Goal: Task Accomplishment & Management: Use online tool/utility

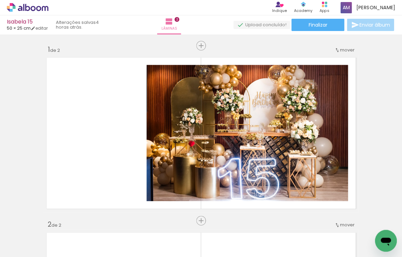
scroll to position [1785, 0]
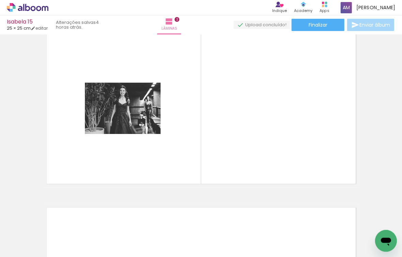
scroll to position [202, 0]
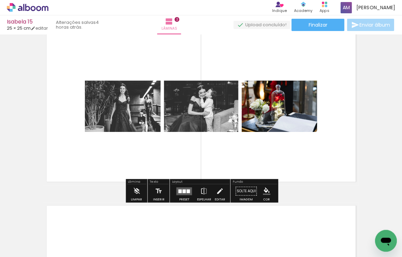
click at [36, 235] on iron-icon at bounding box center [34, 235] width 5 height 5
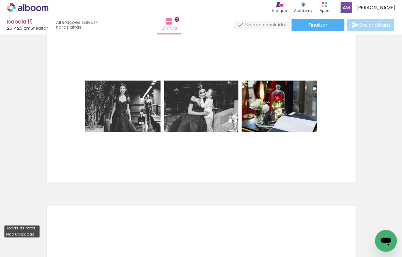
click at [34, 233] on paper-item "Não utilizadas" at bounding box center [21, 234] width 35 height 6
type input "Não utilizadas"
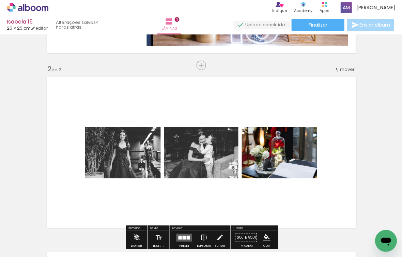
scroll to position [154, 0]
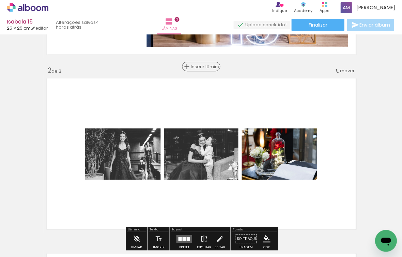
click at [198, 65] on span "Inserir lâmina" at bounding box center [204, 66] width 27 height 4
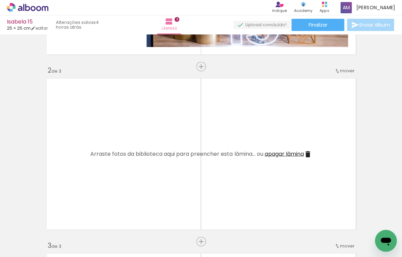
scroll to position [0, 0]
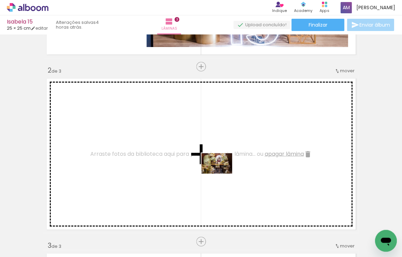
drag, startPoint x: 116, startPoint y: 237, endPoint x: 222, endPoint y: 173, distance: 123.4
click at [222, 173] on quentale-workspace at bounding box center [201, 128] width 402 height 257
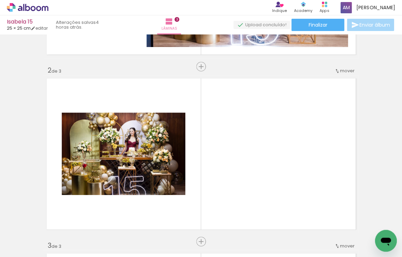
scroll to position [0, 372]
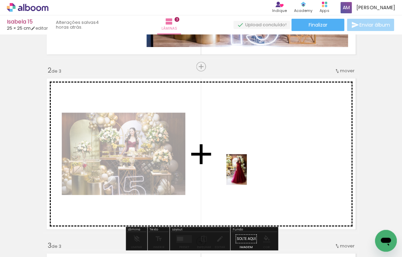
drag, startPoint x: 155, startPoint y: 236, endPoint x: 246, endPoint y: 174, distance: 110.4
click at [246, 174] on quentale-workspace at bounding box center [201, 128] width 402 height 257
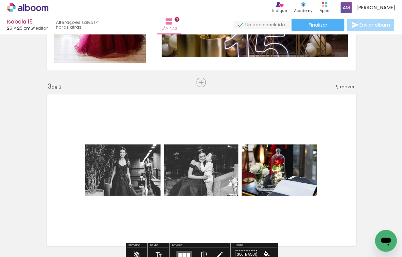
scroll to position [309, 0]
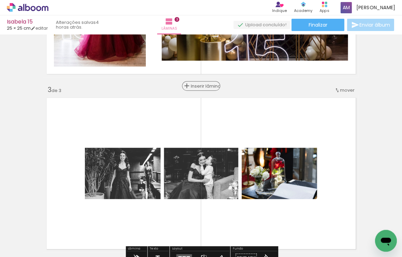
click at [198, 84] on span "Inserir lâmina" at bounding box center [204, 86] width 27 height 4
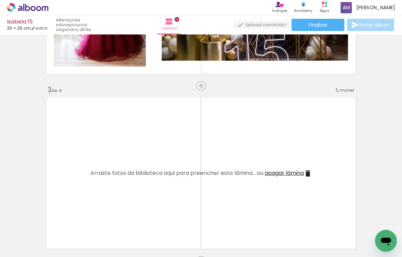
scroll to position [0, 150]
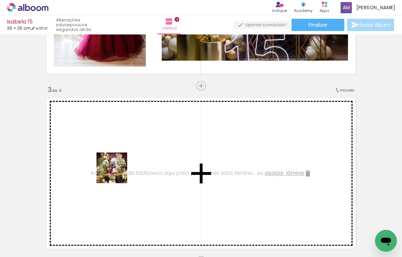
drag, startPoint x: 117, startPoint y: 233, endPoint x: 116, endPoint y: 172, distance: 61.6
click at [116, 172] on quentale-workspace at bounding box center [201, 128] width 402 height 257
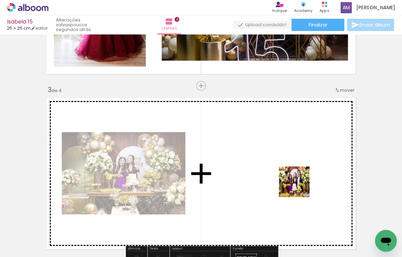
drag, startPoint x: 299, startPoint y: 240, endPoint x: 299, endPoint y: 186, distance: 54.1
click at [299, 186] on quentale-workspace at bounding box center [201, 128] width 402 height 257
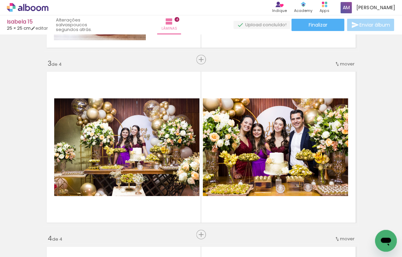
scroll to position [0, 145]
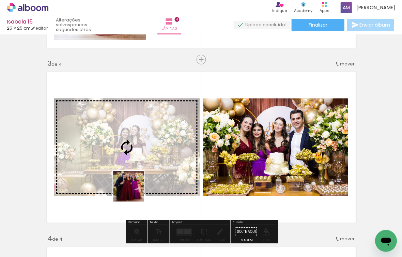
drag, startPoint x: 118, startPoint y: 238, endPoint x: 135, endPoint y: 188, distance: 52.5
click at [135, 188] on quentale-workspace at bounding box center [201, 128] width 402 height 257
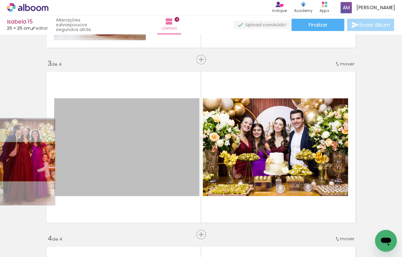
drag, startPoint x: 68, startPoint y: 161, endPoint x: 26, endPoint y: 162, distance: 42.6
click at [26, 162] on div "Inserir lâmina 1 de 4 Inserir lâmina 2 de 4 Inserir lâmina 3 de 4 Inserir lâmin…" at bounding box center [201, 137] width 402 height 873
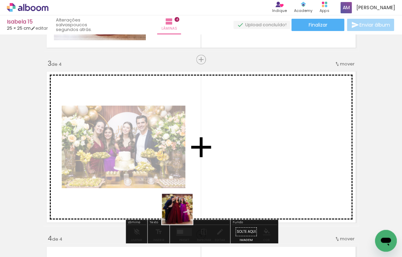
drag, startPoint x: 152, startPoint y: 234, endPoint x: 205, endPoint y: 198, distance: 64.2
click at [205, 198] on quentale-workspace at bounding box center [201, 128] width 402 height 257
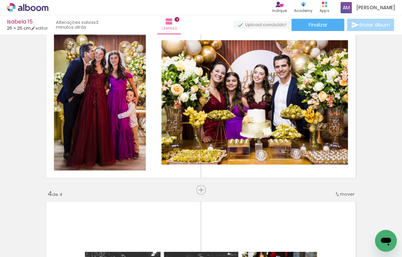
scroll to position [0, 228]
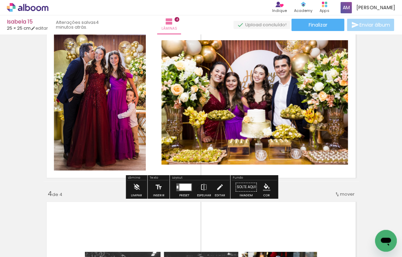
click at [186, 187] on div at bounding box center [185, 186] width 12 height 7
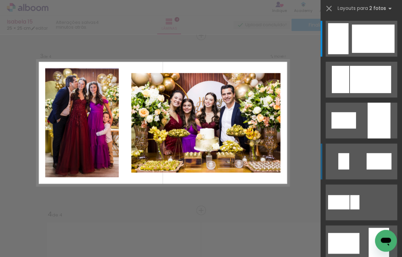
scroll to position [358, 0]
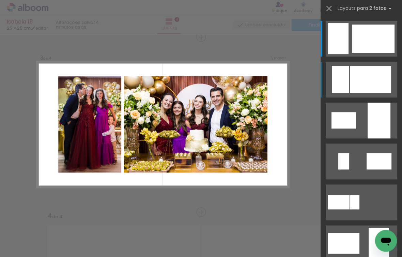
click at [368, 53] on div at bounding box center [372, 39] width 43 height 28
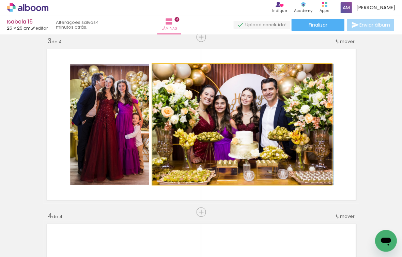
drag, startPoint x: 289, startPoint y: 131, endPoint x: 294, endPoint y: 131, distance: 5.8
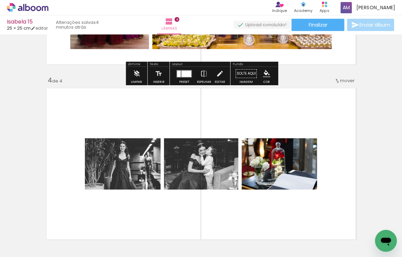
scroll to position [497, 0]
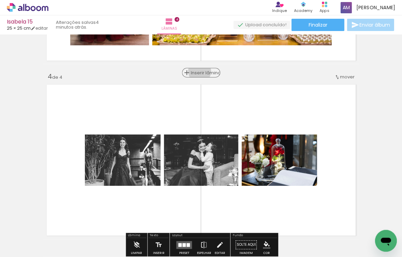
click at [199, 71] on span "Inserir lâmina" at bounding box center [204, 72] width 27 height 4
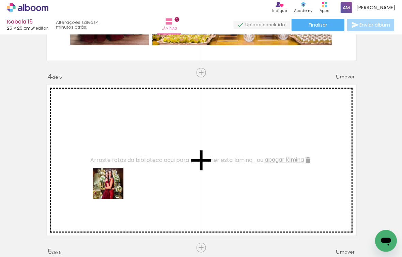
drag, startPoint x: 113, startPoint y: 233, endPoint x: 113, endPoint y: 184, distance: 48.7
click at [113, 184] on quentale-workspace at bounding box center [201, 128] width 402 height 257
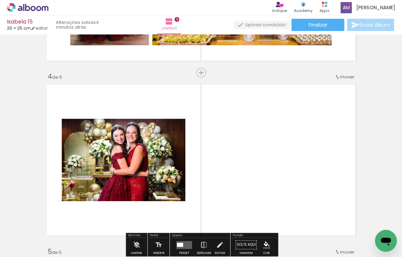
drag, startPoint x: 111, startPoint y: 233, endPoint x: 111, endPoint y: 206, distance: 27.6
click at [111, 206] on quentale-workspace at bounding box center [201, 128] width 402 height 257
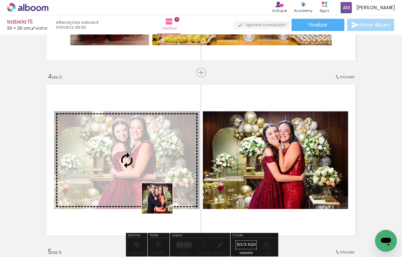
drag, startPoint x: 115, startPoint y: 236, endPoint x: 162, endPoint y: 203, distance: 57.9
click at [162, 203] on quentale-workspace at bounding box center [201, 128] width 402 height 257
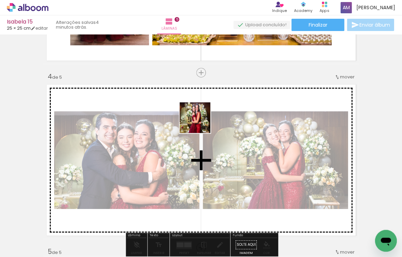
drag, startPoint x: 117, startPoint y: 233, endPoint x: 201, endPoint y: 119, distance: 140.9
click at [201, 119] on quentale-workspace at bounding box center [201, 128] width 402 height 257
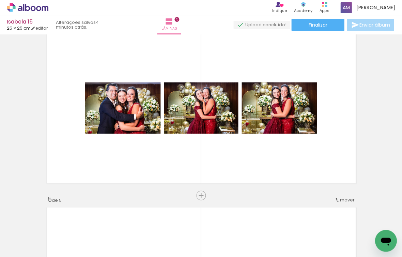
scroll to position [0, 125]
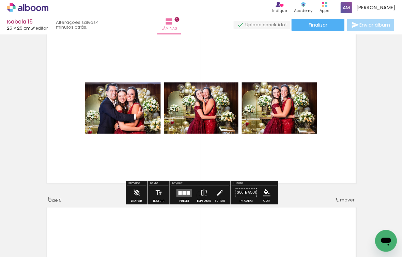
click at [182, 193] on div at bounding box center [183, 192] width 3 height 4
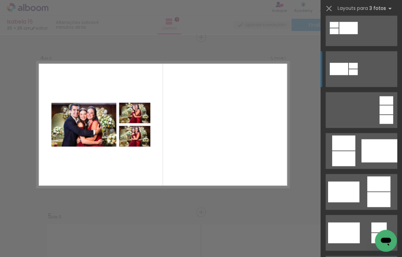
scroll to position [99, 0]
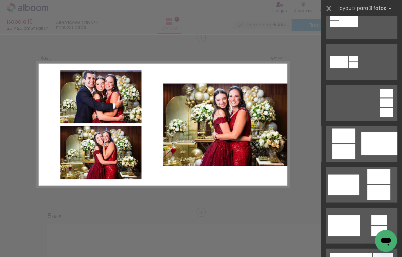
click at [372, 143] on div at bounding box center [379, 143] width 36 height 23
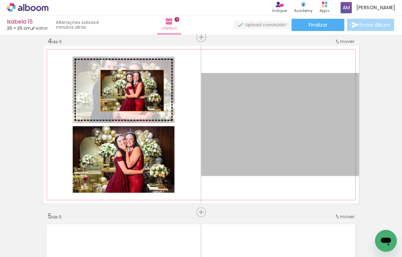
drag, startPoint x: 268, startPoint y: 139, endPoint x: 132, endPoint y: 91, distance: 143.9
click at [0, 0] on slot at bounding box center [0, 0] width 0 height 0
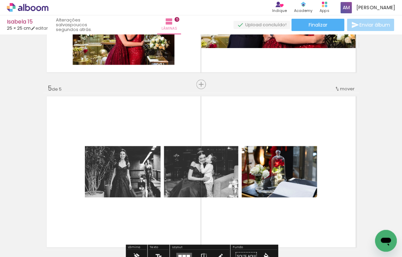
scroll to position [648, 0]
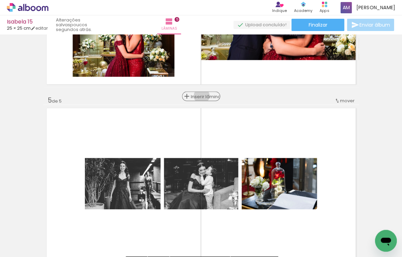
click at [201, 96] on span "Inserir lâmina" at bounding box center [204, 96] width 27 height 4
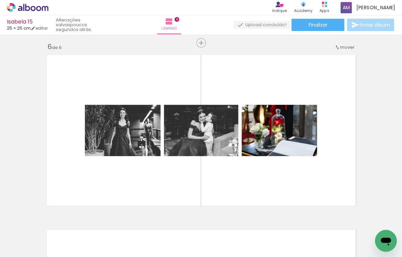
scroll to position [878, 0]
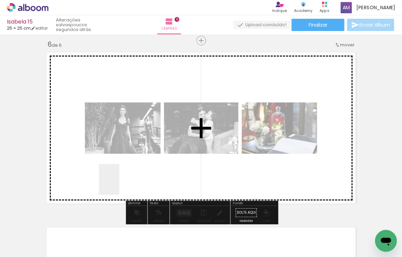
drag, startPoint x: 148, startPoint y: 245, endPoint x: 119, endPoint y: 184, distance: 67.8
click at [119, 184] on quentale-workspace at bounding box center [201, 128] width 402 height 257
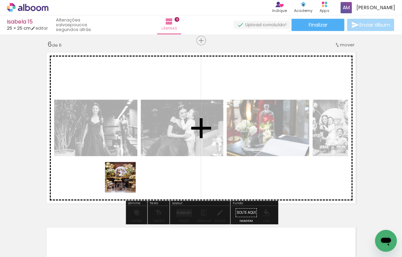
drag, startPoint x: 107, startPoint y: 234, endPoint x: 125, endPoint y: 182, distance: 54.9
click at [125, 182] on quentale-workspace at bounding box center [201, 128] width 402 height 257
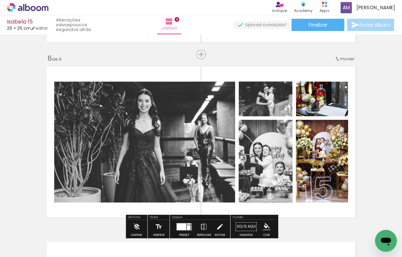
scroll to position [865, 0]
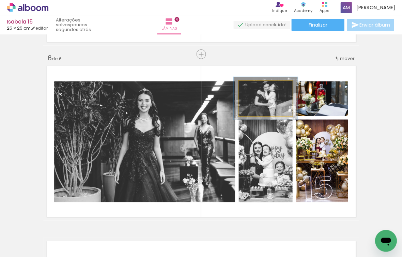
drag, startPoint x: 254, startPoint y: 88, endPoint x: 258, endPoint y: 89, distance: 4.5
type paper-slider "119"
click at [258, 89] on div at bounding box center [259, 88] width 6 height 6
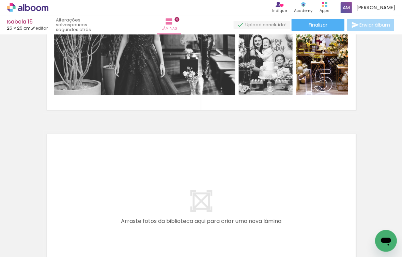
scroll to position [0, 1]
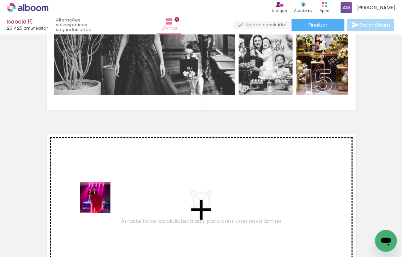
drag, startPoint x: 75, startPoint y: 236, endPoint x: 100, endPoint y: 202, distance: 42.3
click at [100, 202] on quentale-workspace at bounding box center [201, 128] width 402 height 257
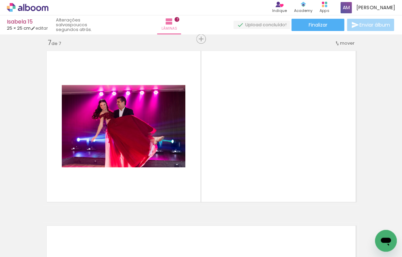
scroll to position [1056, 0]
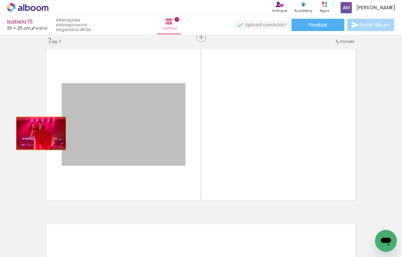
drag, startPoint x: 93, startPoint y: 133, endPoint x: 41, endPoint y: 133, distance: 52.1
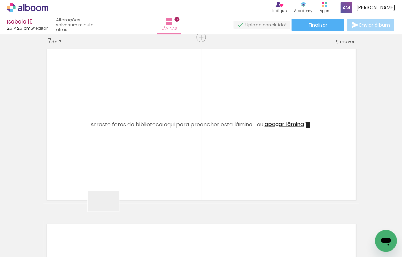
drag, startPoint x: 108, startPoint y: 238, endPoint x: 107, endPoint y: 199, distance: 38.8
click at [107, 199] on quentale-workspace at bounding box center [201, 128] width 402 height 257
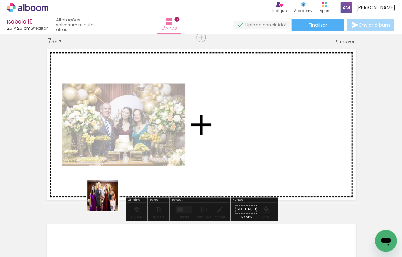
drag, startPoint x: 109, startPoint y: 240, endPoint x: 107, endPoint y: 194, distance: 46.4
click at [107, 194] on quentale-workspace at bounding box center [201, 128] width 402 height 257
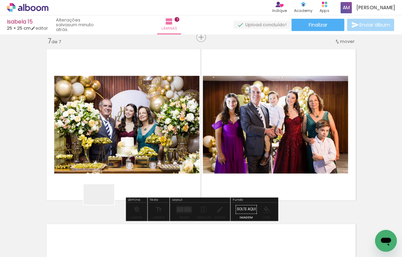
drag, startPoint x: 104, startPoint y: 236, endPoint x: 101, endPoint y: 179, distance: 56.9
click at [101, 179] on quentale-workspace at bounding box center [201, 128] width 402 height 257
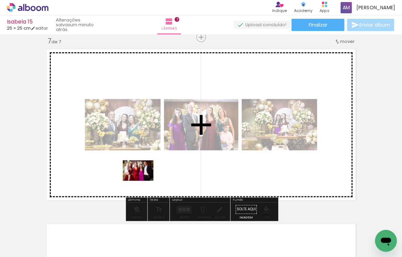
drag, startPoint x: 106, startPoint y: 236, endPoint x: 143, endPoint y: 180, distance: 66.7
click at [143, 180] on quentale-workspace at bounding box center [201, 128] width 402 height 257
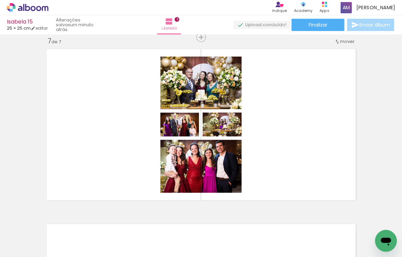
scroll to position [0, 742]
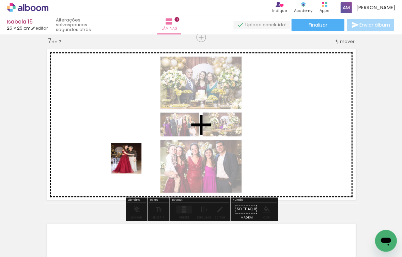
drag, startPoint x: 130, startPoint y: 237, endPoint x: 131, endPoint y: 154, distance: 82.4
click at [131, 154] on quentale-workspace at bounding box center [201, 128] width 402 height 257
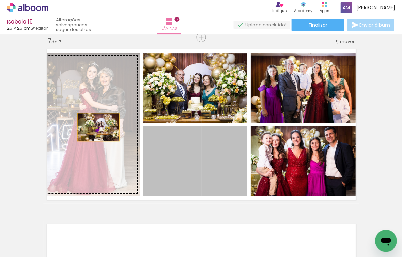
drag, startPoint x: 209, startPoint y: 175, endPoint x: 98, endPoint y: 127, distance: 121.2
click at [0, 0] on slot at bounding box center [0, 0] width 0 height 0
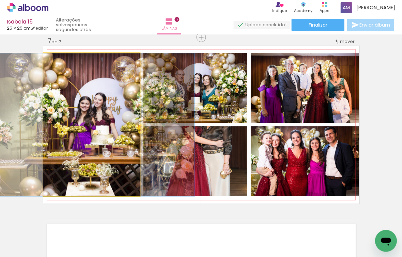
drag, startPoint x: 117, startPoint y: 143, endPoint x: 113, endPoint y: 145, distance: 4.4
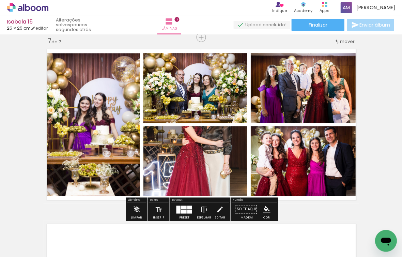
click at [218, 158] on quentale-photo at bounding box center [195, 161] width 104 height 70
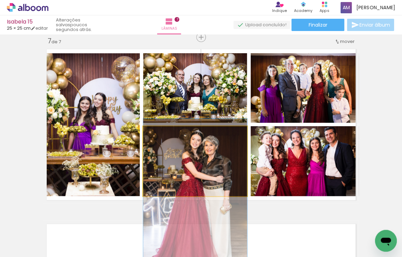
drag, startPoint x: 219, startPoint y: 152, endPoint x: 219, endPoint y: 188, distance: 35.4
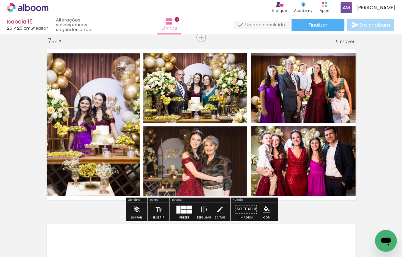
click at [182, 210] on div at bounding box center [183, 211] width 5 height 4
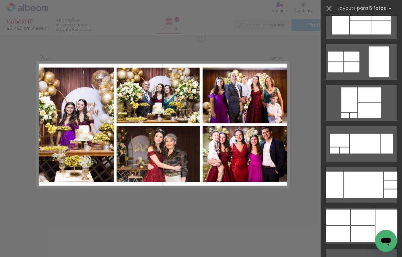
scroll to position [0, 0]
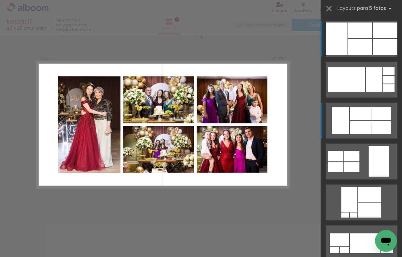
click at [359, 55] on div at bounding box center [360, 47] width 24 height 16
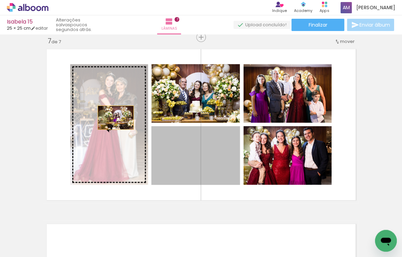
drag, startPoint x: 218, startPoint y: 165, endPoint x: 115, endPoint y: 117, distance: 112.8
click at [0, 0] on slot at bounding box center [0, 0] width 0 height 0
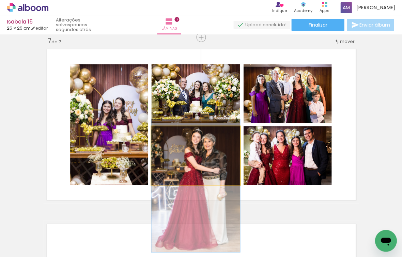
drag, startPoint x: 214, startPoint y: 148, endPoint x: 206, endPoint y: 178, distance: 30.9
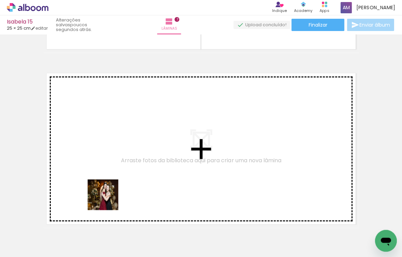
drag, startPoint x: 108, startPoint y: 236, endPoint x: 108, endPoint y: 182, distance: 53.8
click at [108, 182] on quentale-workspace at bounding box center [201, 128] width 402 height 257
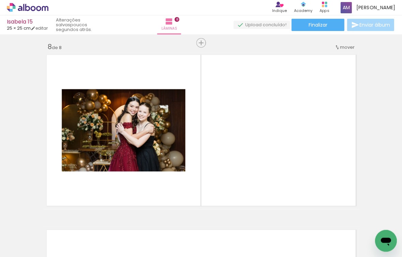
scroll to position [1231, 0]
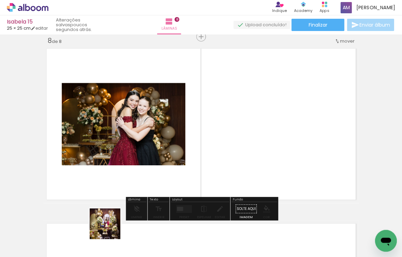
drag, startPoint x: 110, startPoint y: 230, endPoint x: 113, endPoint y: 187, distance: 44.0
click at [113, 187] on quentale-workspace at bounding box center [201, 128] width 402 height 257
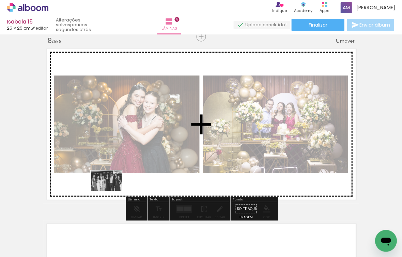
drag, startPoint x: 111, startPoint y: 240, endPoint x: 111, endPoint y: 191, distance: 49.7
click at [111, 191] on quentale-workspace at bounding box center [201, 128] width 402 height 257
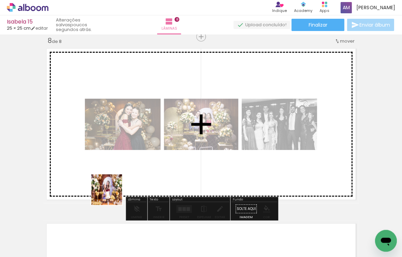
drag, startPoint x: 112, startPoint y: 234, endPoint x: 111, endPoint y: 190, distance: 44.3
click at [111, 190] on quentale-workspace at bounding box center [201, 128] width 402 height 257
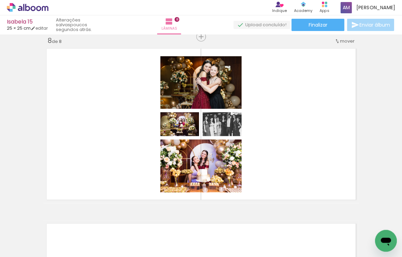
scroll to position [0, 113]
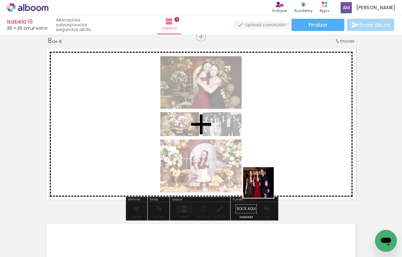
drag, startPoint x: 227, startPoint y: 238, endPoint x: 268, endPoint y: 182, distance: 69.4
click at [268, 182] on quentale-workspace at bounding box center [201, 128] width 402 height 257
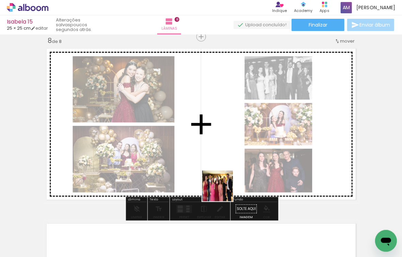
drag, startPoint x: 262, startPoint y: 233, endPoint x: 218, endPoint y: 182, distance: 68.5
click at [218, 182] on quentale-workspace at bounding box center [201, 128] width 402 height 257
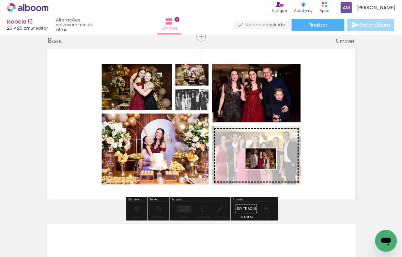
drag, startPoint x: 306, startPoint y: 238, endPoint x: 265, endPoint y: 168, distance: 80.1
click at [265, 168] on quentale-workspace at bounding box center [201, 128] width 402 height 257
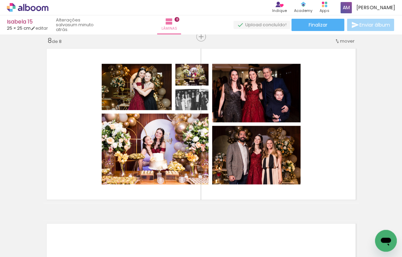
scroll to position [0, 379]
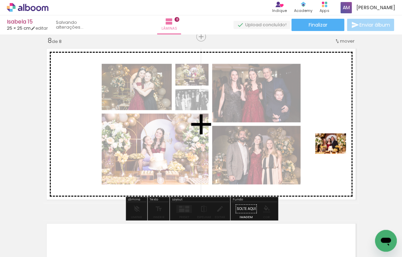
drag, startPoint x: 222, startPoint y: 240, endPoint x: 335, endPoint y: 154, distance: 142.1
click at [335, 154] on quentale-workspace at bounding box center [201, 128] width 402 height 257
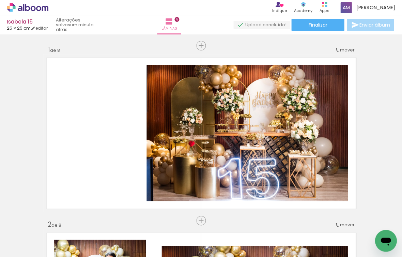
scroll to position [0, 379]
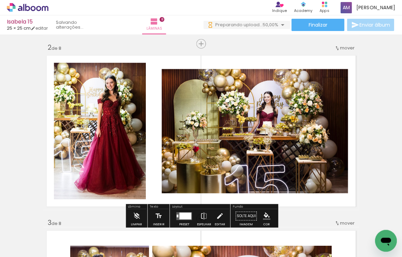
scroll to position [179, 0]
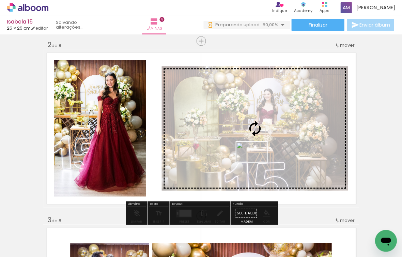
drag, startPoint x: 248, startPoint y: 242, endPoint x: 256, endPoint y: 162, distance: 80.4
click at [256, 162] on quentale-workspace at bounding box center [201, 128] width 402 height 257
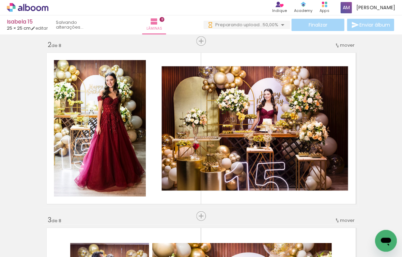
scroll to position [0, 1974]
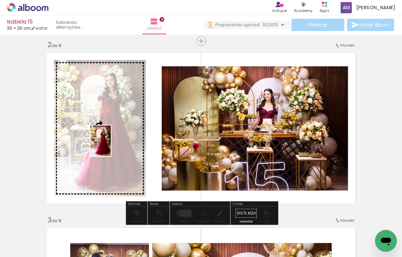
drag, startPoint x: 309, startPoint y: 238, endPoint x: 111, endPoint y: 146, distance: 219.3
click at [111, 146] on quentale-workspace at bounding box center [201, 128] width 402 height 257
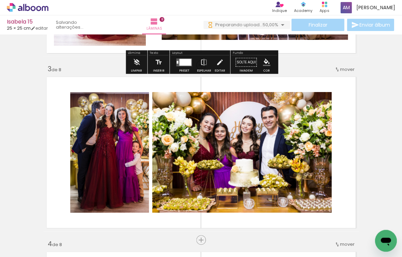
scroll to position [331, 0]
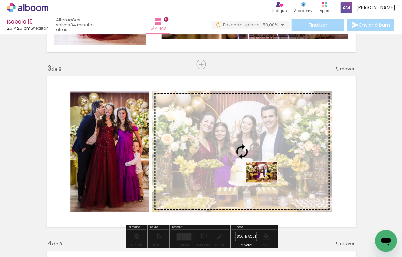
drag, startPoint x: 309, startPoint y: 241, endPoint x: 266, endPoint y: 182, distance: 73.3
click at [266, 182] on quentale-workspace at bounding box center [201, 128] width 402 height 257
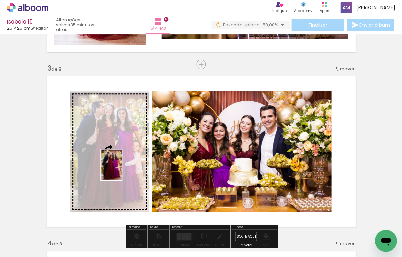
drag, startPoint x: 158, startPoint y: 233, endPoint x: 122, endPoint y: 170, distance: 73.2
click at [122, 170] on quentale-workspace at bounding box center [201, 128] width 402 height 257
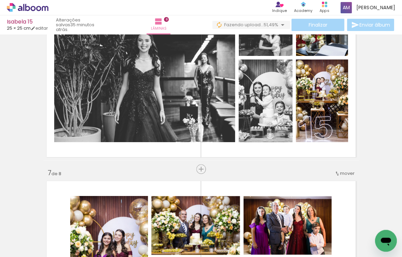
scroll to position [0, 1825]
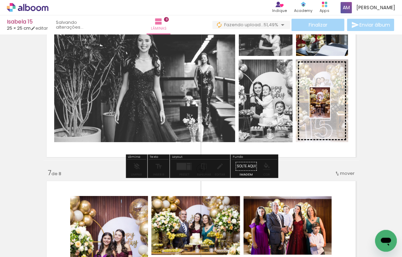
drag, startPoint x: 148, startPoint y: 240, endPoint x: 329, endPoint y: 108, distance: 224.5
click at [329, 108] on quentale-workspace at bounding box center [201, 128] width 402 height 257
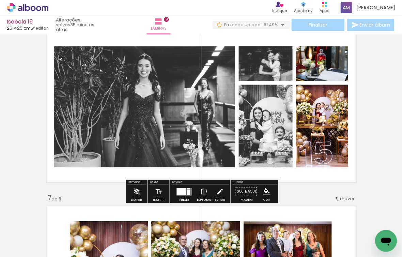
scroll to position [901, 0]
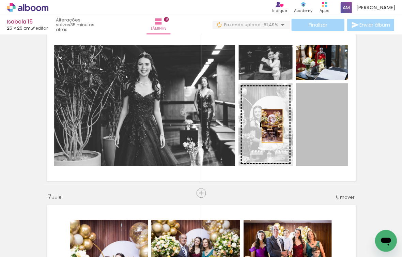
drag, startPoint x: 318, startPoint y: 127, endPoint x: 269, endPoint y: 125, distance: 48.7
click at [0, 0] on slot at bounding box center [0, 0] width 0 height 0
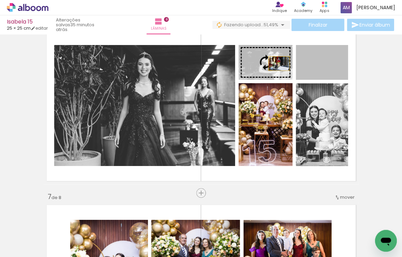
drag, startPoint x: 332, startPoint y: 67, endPoint x: 278, endPoint y: 64, distance: 53.5
click at [0, 0] on slot at bounding box center [0, 0] width 0 height 0
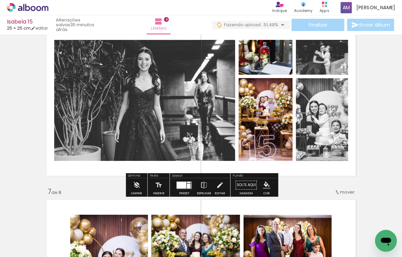
scroll to position [905, 0]
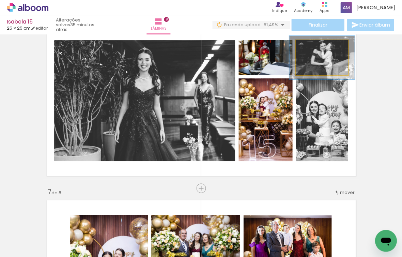
drag, startPoint x: 311, startPoint y: 47, endPoint x: 317, endPoint y: 48, distance: 5.9
type paper-slider "125"
click at [317, 48] on div at bounding box center [317, 47] width 6 height 6
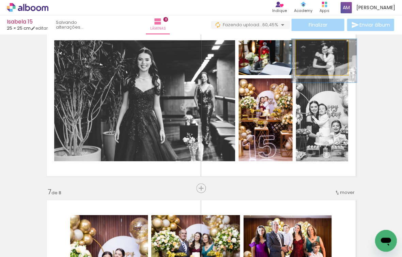
drag, startPoint x: 336, startPoint y: 64, endPoint x: 338, endPoint y: 67, distance: 3.7
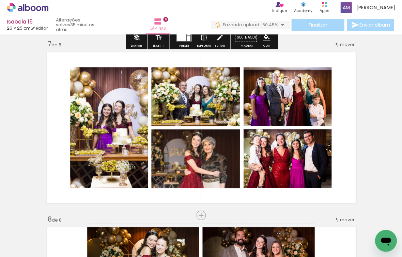
scroll to position [1053, 0]
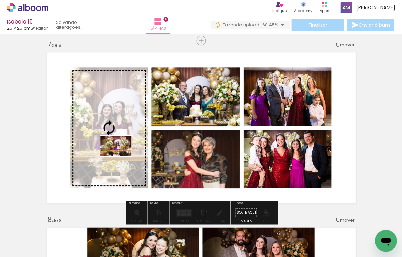
drag, startPoint x: 304, startPoint y: 240, endPoint x: 121, endPoint y: 156, distance: 201.4
click at [121, 156] on quentale-workspace at bounding box center [201, 128] width 402 height 257
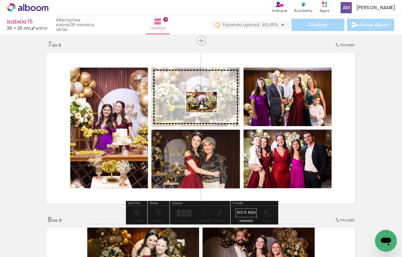
drag, startPoint x: 270, startPoint y: 237, endPoint x: 207, endPoint y: 111, distance: 140.5
click at [207, 111] on quentale-workspace at bounding box center [201, 128] width 402 height 257
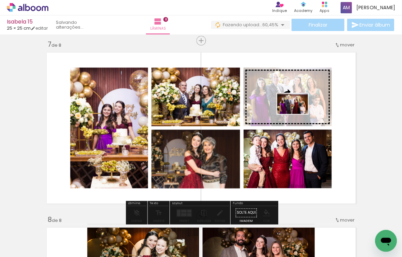
drag, startPoint x: 308, startPoint y: 240, endPoint x: 297, endPoint y: 114, distance: 126.8
click at [297, 114] on quentale-workspace at bounding box center [201, 128] width 402 height 257
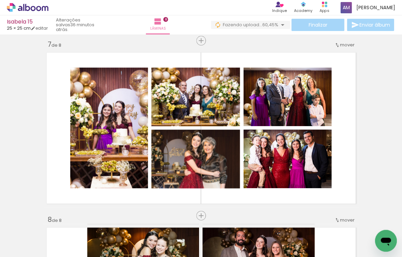
scroll to position [0, 1927]
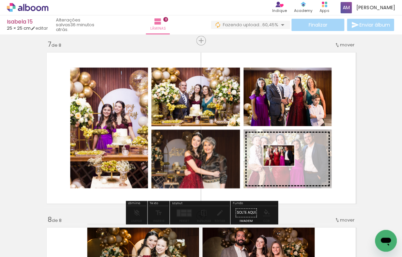
drag, startPoint x: 245, startPoint y: 235, endPoint x: 284, endPoint y: 165, distance: 79.4
click at [284, 165] on quentale-workspace at bounding box center [201, 128] width 402 height 257
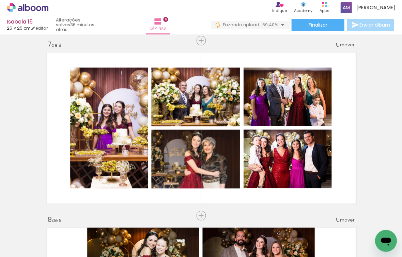
scroll to position [0, 2827]
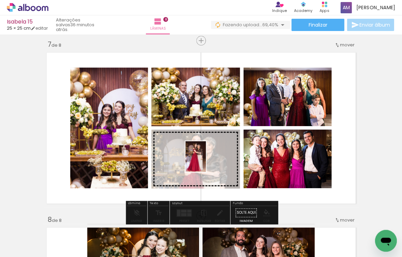
drag, startPoint x: 293, startPoint y: 235, endPoint x: 206, endPoint y: 161, distance: 114.2
click at [206, 161] on quentale-workspace at bounding box center [201, 128] width 402 height 257
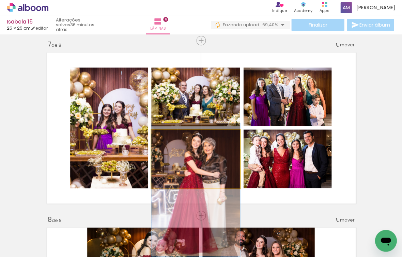
drag, startPoint x: 211, startPoint y: 147, endPoint x: 211, endPoint y: 178, distance: 30.6
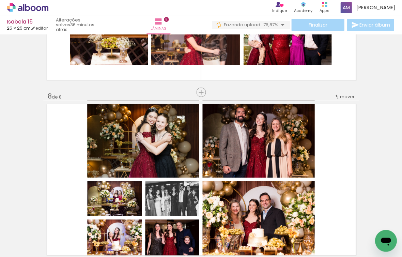
scroll to position [0, 2213]
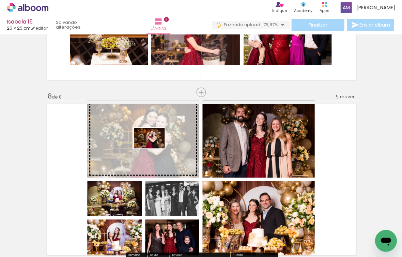
drag, startPoint x: 186, startPoint y: 234, endPoint x: 154, endPoint y: 148, distance: 91.5
click at [154, 148] on quentale-workspace at bounding box center [201, 128] width 402 height 257
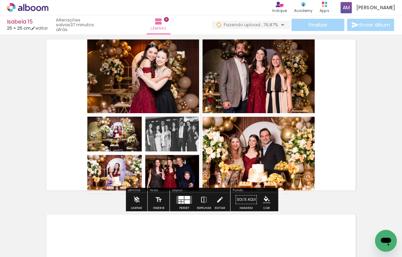
scroll to position [1223, 0]
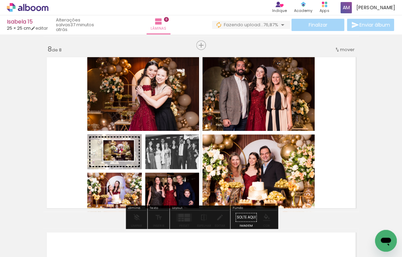
drag, startPoint x: 224, startPoint y: 237, endPoint x: 124, endPoint y: 160, distance: 126.1
click at [124, 160] on quentale-workspace at bounding box center [201, 128] width 402 height 257
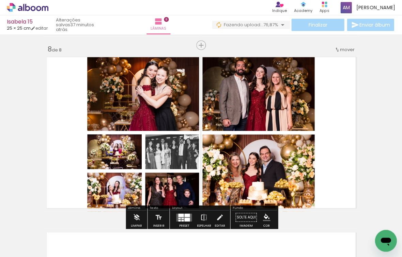
click at [112, 149] on quentale-photo at bounding box center [114, 151] width 54 height 35
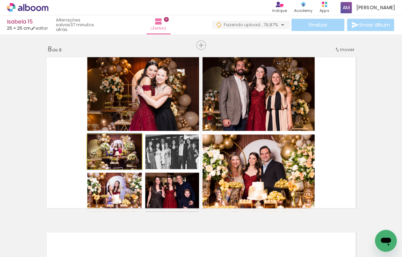
click at [102, 143] on quentale-photo at bounding box center [114, 151] width 54 height 35
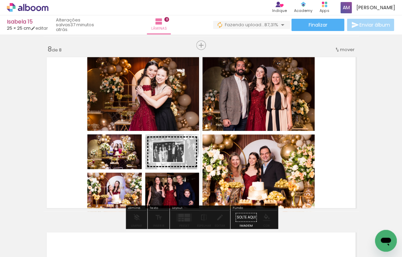
drag, startPoint x: 257, startPoint y: 232, endPoint x: 173, endPoint y: 162, distance: 109.2
click at [173, 162] on quentale-workspace at bounding box center [201, 128] width 402 height 257
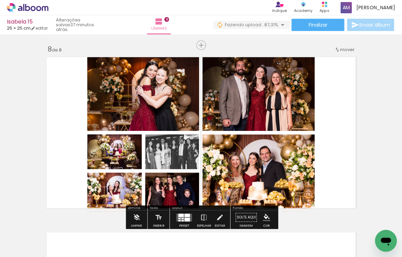
scroll to position [0, 2362]
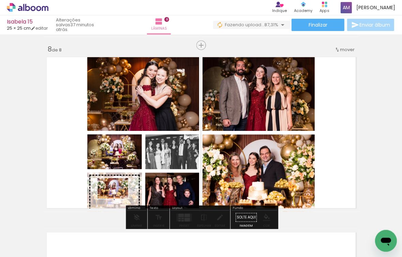
drag, startPoint x: 152, startPoint y: 235, endPoint x: 118, endPoint y: 198, distance: 50.6
click at [118, 198] on quentale-workspace at bounding box center [201, 128] width 402 height 257
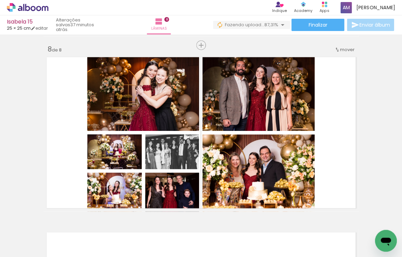
scroll to position [0, 2528]
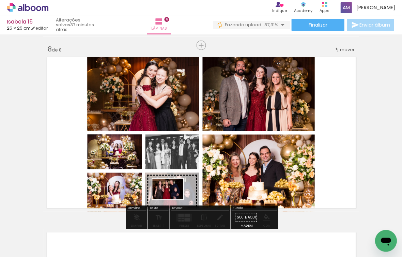
drag, startPoint x: 251, startPoint y: 238, endPoint x: 173, endPoint y: 199, distance: 87.5
click at [173, 199] on quentale-workspace at bounding box center [201, 128] width 402 height 257
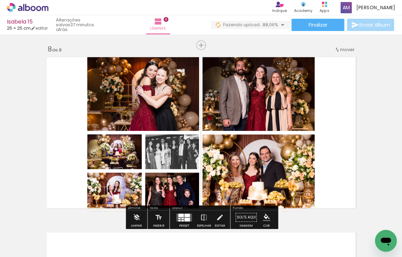
scroll to position [0, 2714]
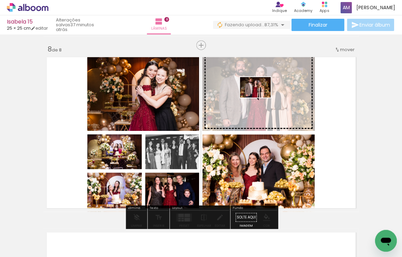
drag, startPoint x: 218, startPoint y: 238, endPoint x: 260, endPoint y: 97, distance: 146.7
click at [260, 97] on quentale-workspace at bounding box center [201, 128] width 402 height 257
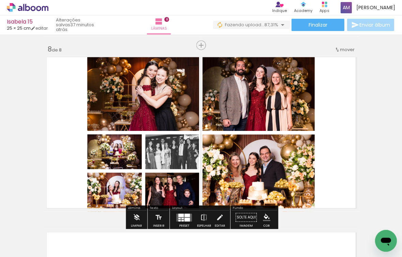
scroll to position [0, 2857]
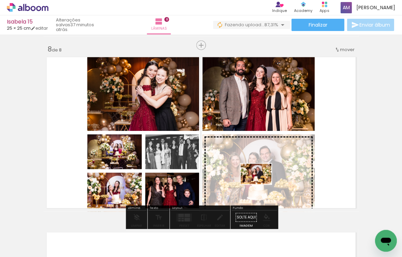
drag, startPoint x: 266, startPoint y: 236, endPoint x: 261, endPoint y: 184, distance: 52.0
click at [261, 184] on quentale-workspace at bounding box center [201, 128] width 402 height 257
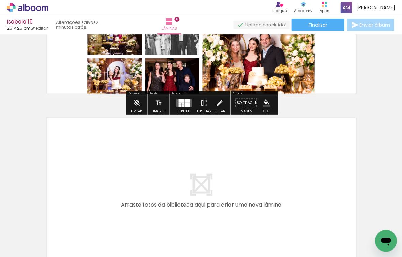
scroll to position [1339, 0]
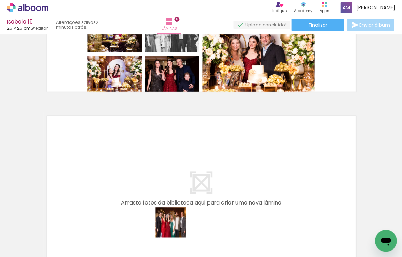
drag, startPoint x: 189, startPoint y: 238, endPoint x: 140, endPoint y: 191, distance: 67.6
click at [140, 191] on quentale-workspace at bounding box center [201, 128] width 402 height 257
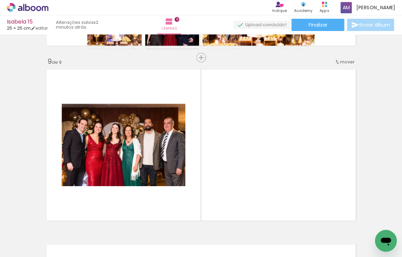
scroll to position [1405, 0]
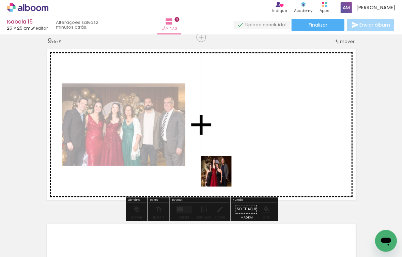
drag, startPoint x: 190, startPoint y: 233, endPoint x: 221, endPoint y: 176, distance: 65.2
click at [221, 176] on quentale-workspace at bounding box center [201, 128] width 402 height 257
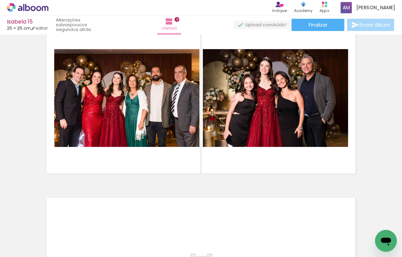
scroll to position [0, 2781]
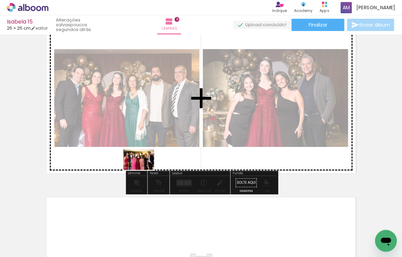
drag, startPoint x: 149, startPoint y: 238, endPoint x: 142, endPoint y: 165, distance: 73.2
click at [142, 165] on quentale-workspace at bounding box center [201, 128] width 402 height 257
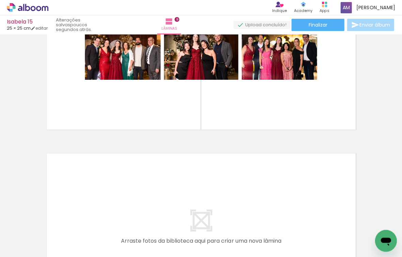
scroll to position [1486, 0]
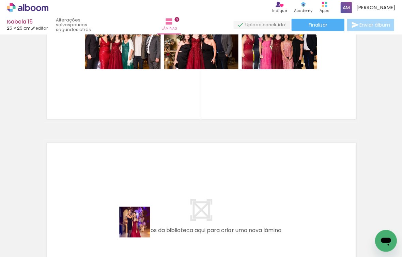
drag, startPoint x: 150, startPoint y: 240, endPoint x: 119, endPoint y: 198, distance: 51.8
click at [119, 198] on quentale-workspace at bounding box center [201, 128] width 402 height 257
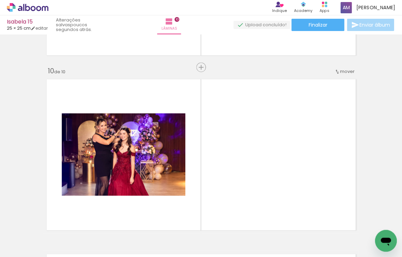
scroll to position [1580, 0]
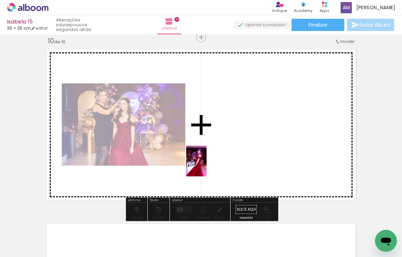
drag, startPoint x: 109, startPoint y: 237, endPoint x: 206, endPoint y: 166, distance: 120.8
click at [206, 166] on quentale-workspace at bounding box center [201, 128] width 402 height 257
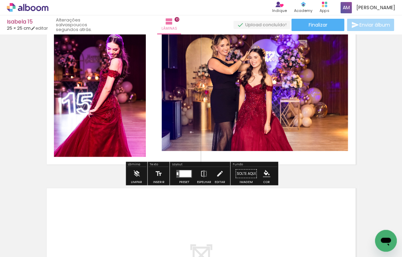
scroll to position [1625, 0]
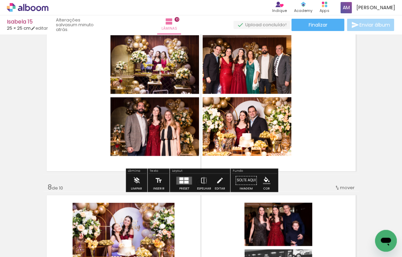
scroll to position [1082, 0]
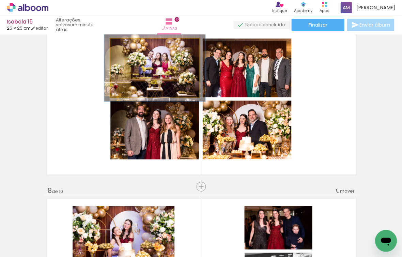
drag, startPoint x: 127, startPoint y: 46, endPoint x: 130, endPoint y: 47, distance: 3.7
type paper-slider "114"
click at [130, 47] on div at bounding box center [130, 46] width 6 height 6
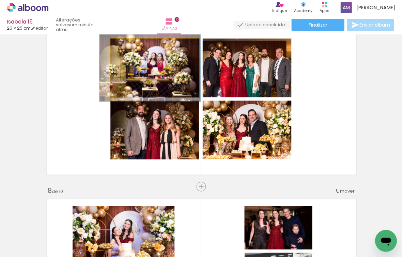
drag, startPoint x: 177, startPoint y: 73, endPoint x: 172, endPoint y: 73, distance: 4.8
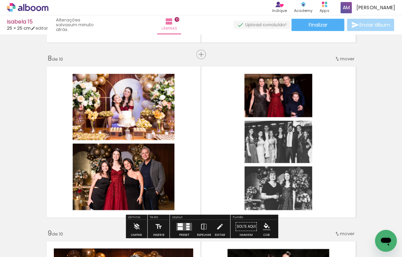
scroll to position [1214, 0]
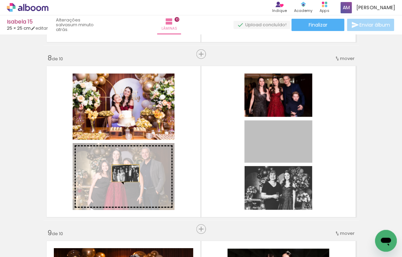
drag, startPoint x: 273, startPoint y: 144, endPoint x: 125, endPoint y: 172, distance: 151.0
click at [0, 0] on slot at bounding box center [0, 0] width 0 height 0
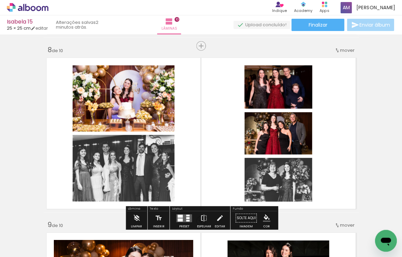
scroll to position [1227, 0]
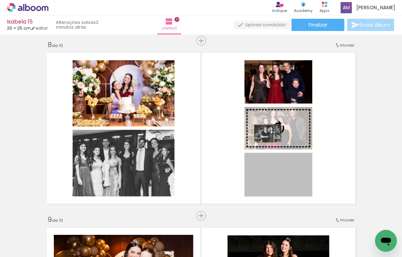
drag, startPoint x: 270, startPoint y: 175, endPoint x: 267, endPoint y: 133, distance: 41.6
click at [0, 0] on slot at bounding box center [0, 0] width 0 height 0
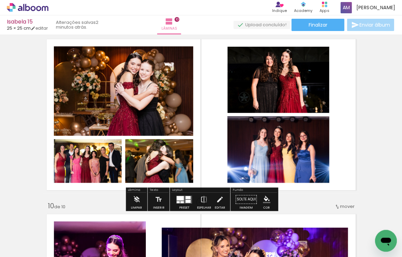
scroll to position [1423, 0]
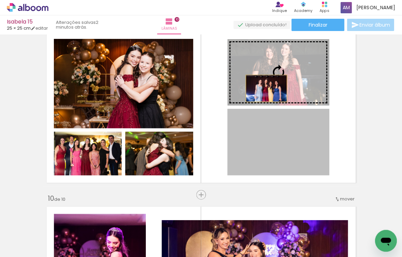
drag, startPoint x: 267, startPoint y: 143, endPoint x: 266, endPoint y: 88, distance: 54.8
click at [0, 0] on slot at bounding box center [0, 0] width 0 height 0
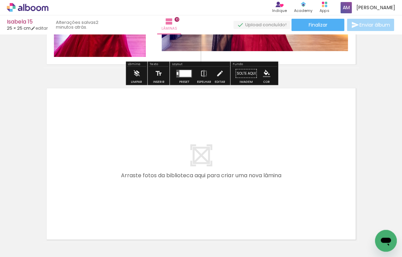
scroll to position [1718, 0]
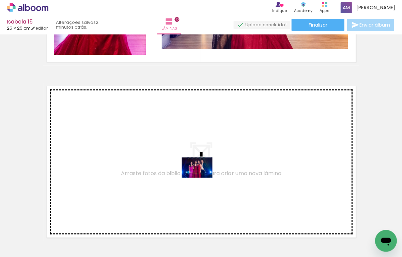
drag, startPoint x: 184, startPoint y: 237, endPoint x: 202, endPoint y: 177, distance: 62.2
click at [202, 177] on quentale-workspace at bounding box center [201, 128] width 402 height 257
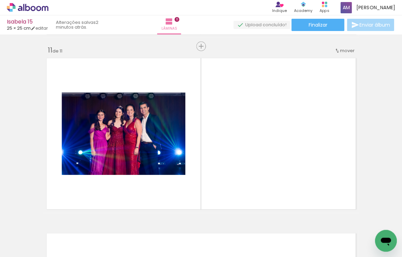
scroll to position [1755, 0]
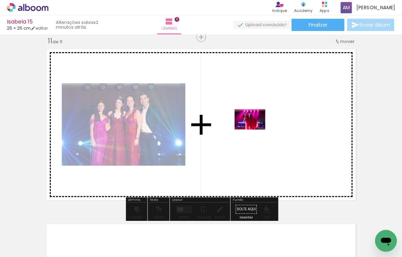
drag, startPoint x: 69, startPoint y: 236, endPoint x: 253, endPoint y: 127, distance: 213.9
click at [253, 127] on quentale-workspace at bounding box center [201, 128] width 402 height 257
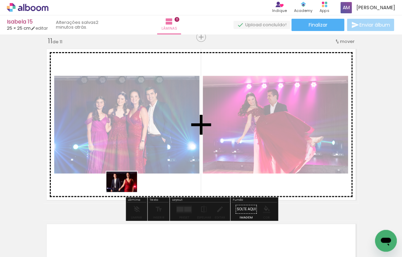
drag, startPoint x: 147, startPoint y: 238, endPoint x: 127, endPoint y: 192, distance: 51.0
click at [127, 192] on quentale-workspace at bounding box center [201, 128] width 402 height 257
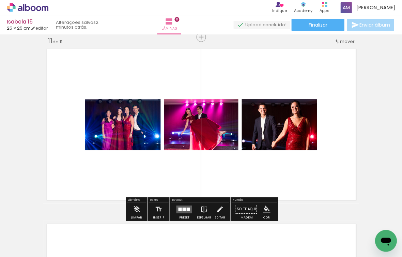
click at [180, 208] on quentale-layouter at bounding box center [184, 209] width 16 height 8
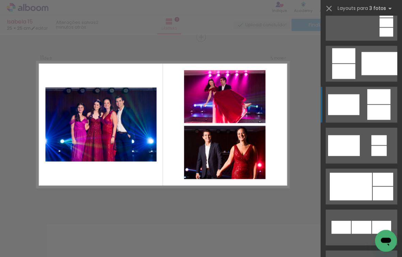
scroll to position [194, 0]
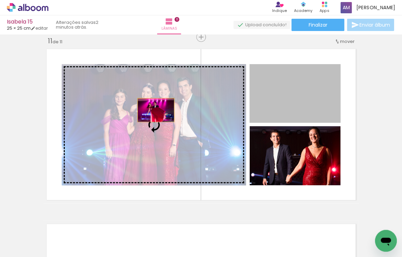
drag, startPoint x: 297, startPoint y: 102, endPoint x: 156, endPoint y: 110, distance: 141.5
click at [0, 0] on slot at bounding box center [0, 0] width 0 height 0
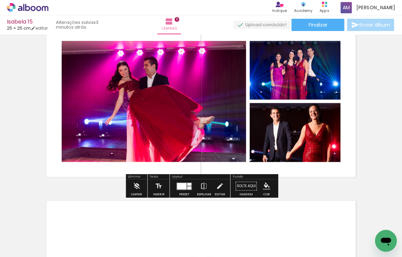
scroll to position [1771, 0]
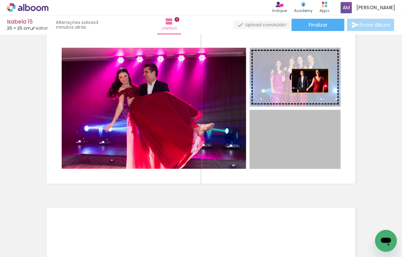
drag, startPoint x: 316, startPoint y: 131, endPoint x: 309, endPoint y: 80, distance: 51.4
click at [0, 0] on slot at bounding box center [0, 0] width 0 height 0
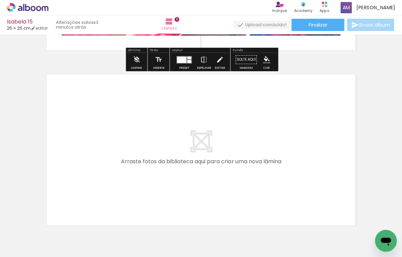
scroll to position [1931, 0]
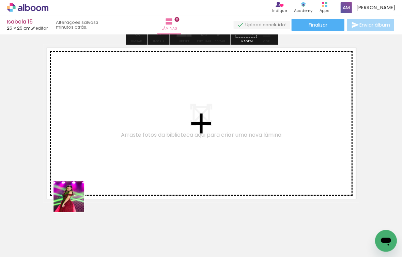
drag, startPoint x: 68, startPoint y: 229, endPoint x: 107, endPoint y: 146, distance: 91.4
click at [107, 146] on quentale-workspace at bounding box center [201, 128] width 402 height 257
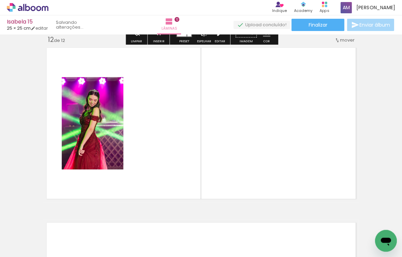
scroll to position [1930, 0]
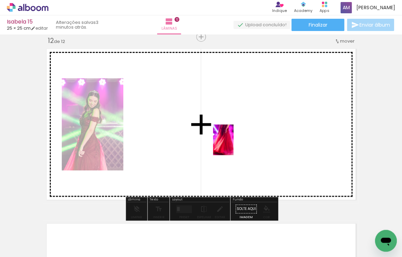
drag, startPoint x: 72, startPoint y: 232, endPoint x: 237, endPoint y: 141, distance: 188.5
click at [237, 141] on quentale-workspace at bounding box center [201, 128] width 402 height 257
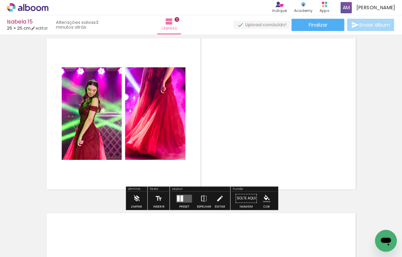
scroll to position [1940, 0]
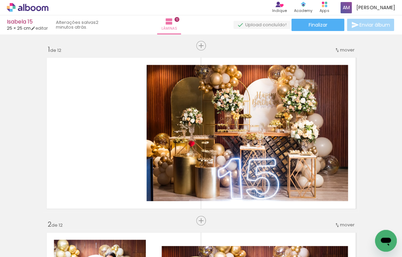
scroll to position [0, 717]
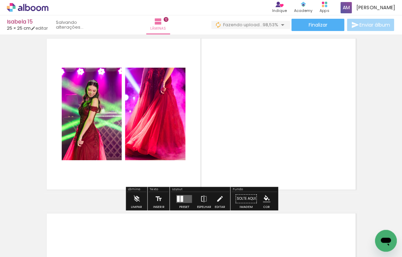
scroll to position [0, 755]
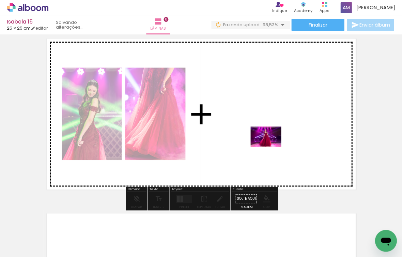
drag, startPoint x: 370, startPoint y: 230, endPoint x: 271, endPoint y: 146, distance: 130.4
click at [271, 146] on quentale-workspace at bounding box center [201, 128] width 402 height 257
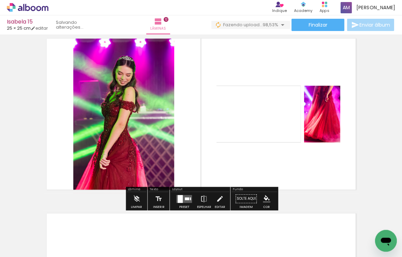
scroll to position [0, 717]
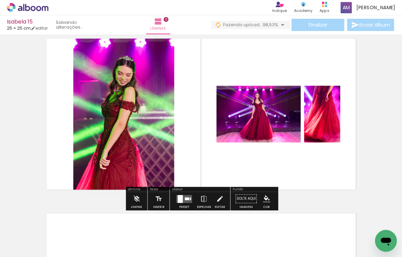
click at [182, 197] on quentale-layouter at bounding box center [184, 198] width 16 height 8
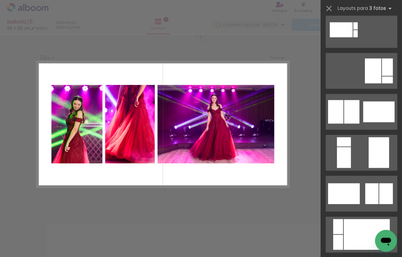
scroll to position [184, 0]
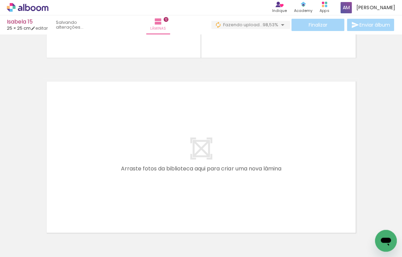
scroll to position [0, 0]
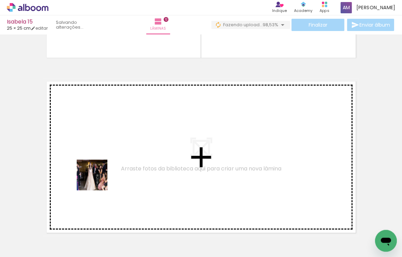
drag, startPoint x: 68, startPoint y: 238, endPoint x: 99, endPoint y: 173, distance: 71.9
click at [99, 173] on quentale-workspace at bounding box center [201, 128] width 402 height 257
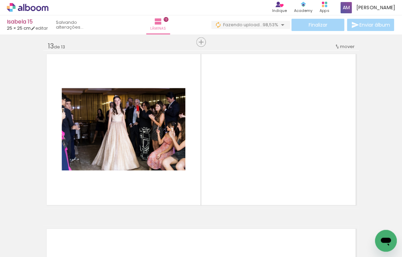
scroll to position [2104, 0]
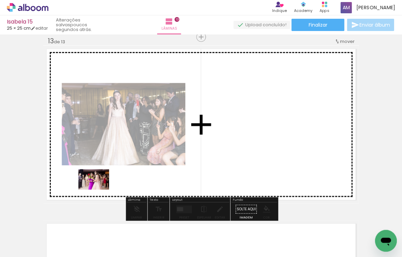
drag, startPoint x: 69, startPoint y: 233, endPoint x: 99, endPoint y: 189, distance: 53.4
click at [99, 189] on quentale-workspace at bounding box center [201, 128] width 402 height 257
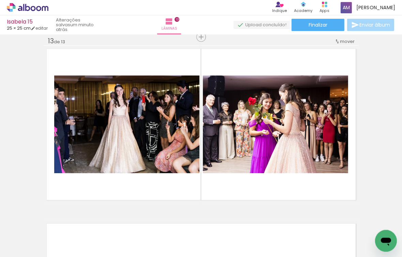
scroll to position [0, 320]
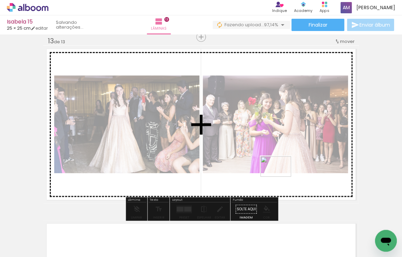
drag, startPoint x: 377, startPoint y: 228, endPoint x: 281, endPoint y: 176, distance: 109.5
click at [281, 176] on quentale-workspace at bounding box center [201, 128] width 402 height 257
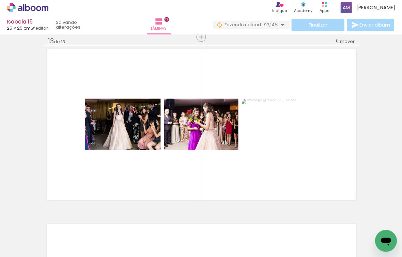
scroll to position [0, 0]
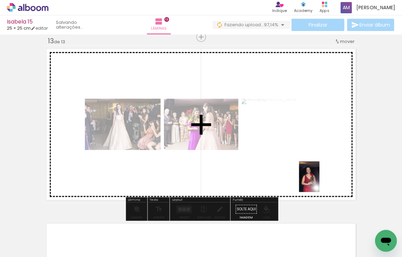
drag, startPoint x: 383, startPoint y: 226, endPoint x: 319, endPoint y: 181, distance: 77.9
click at [319, 181] on quentale-workspace at bounding box center [201, 128] width 402 height 257
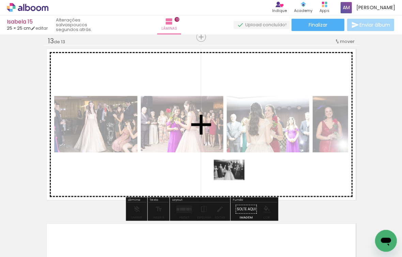
drag, startPoint x: 148, startPoint y: 236, endPoint x: 234, endPoint y: 179, distance: 102.8
click at [234, 179] on quentale-workspace at bounding box center [201, 128] width 402 height 257
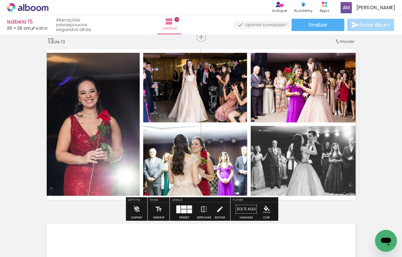
click at [184, 208] on quentale-layouter at bounding box center [184, 209] width 16 height 8
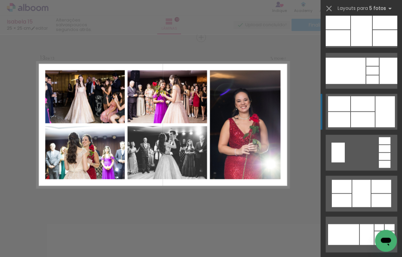
scroll to position [569, 0]
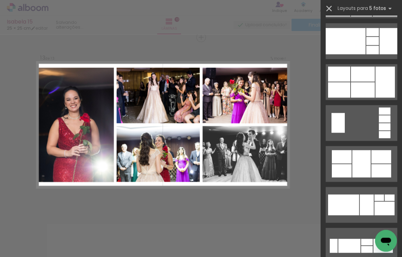
click at [327, 7] on iron-icon at bounding box center [329, 9] width 10 height 10
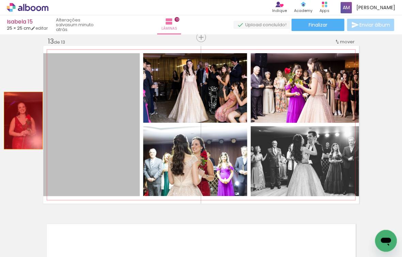
drag, startPoint x: 100, startPoint y: 128, endPoint x: 23, endPoint y: 120, distance: 77.3
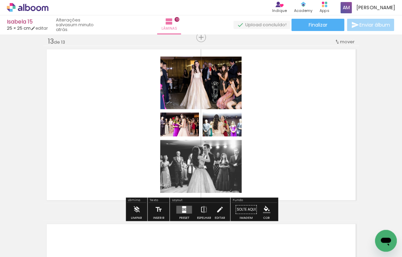
click at [183, 208] on div at bounding box center [184, 206] width 4 height 2
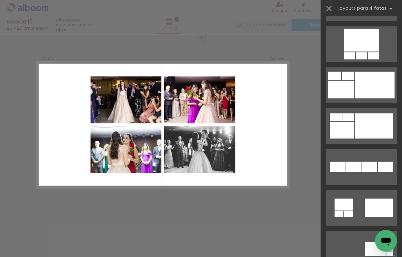
scroll to position [574, 0]
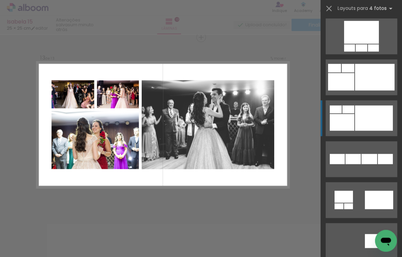
click at [372, 123] on div at bounding box center [373, 117] width 38 height 25
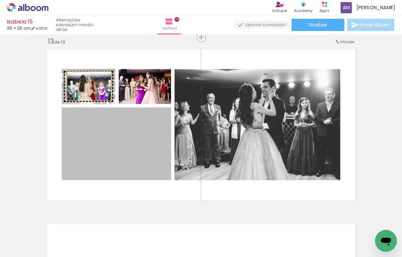
drag, startPoint x: 126, startPoint y: 155, endPoint x: 89, endPoint y: 85, distance: 78.6
click at [0, 0] on slot at bounding box center [0, 0] width 0 height 0
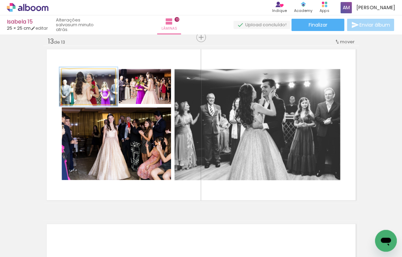
type paper-slider "109"
click at [79, 76] on div at bounding box center [80, 76] width 6 height 6
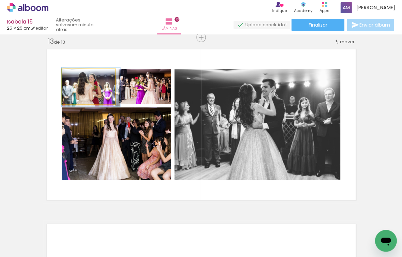
drag, startPoint x: 104, startPoint y: 97, endPoint x: 109, endPoint y: 97, distance: 4.1
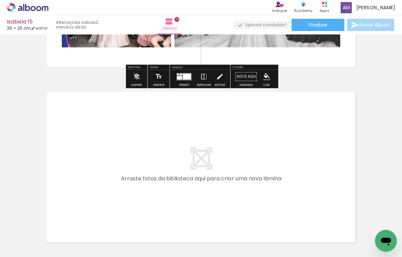
scroll to position [2248, 0]
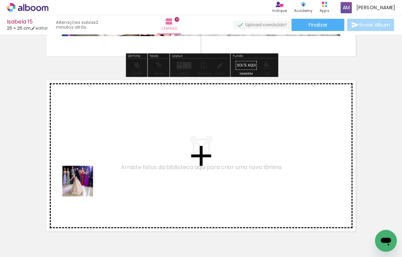
drag, startPoint x: 72, startPoint y: 238, endPoint x: 83, endPoint y: 183, distance: 55.9
click at [83, 183] on quentale-workspace at bounding box center [201, 128] width 402 height 257
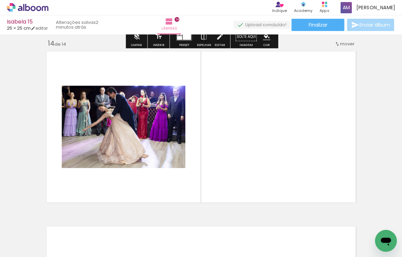
scroll to position [2278, 0]
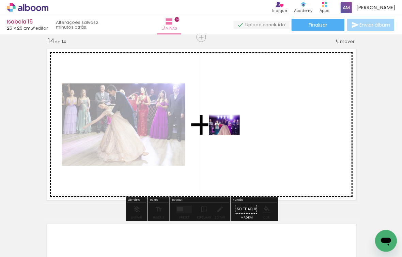
drag, startPoint x: 76, startPoint y: 234, endPoint x: 231, endPoint y: 131, distance: 186.4
click at [231, 131] on quentale-workspace at bounding box center [201, 128] width 402 height 257
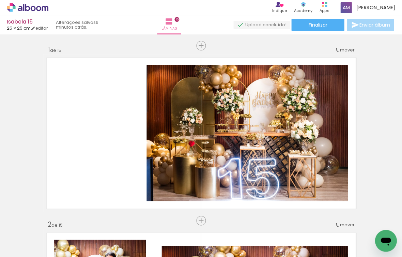
scroll to position [0, 2]
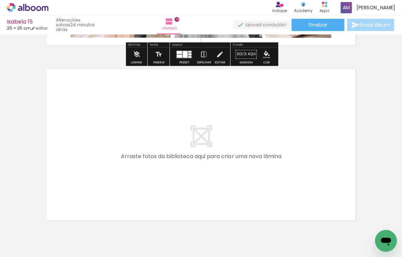
scroll to position [2610, 0]
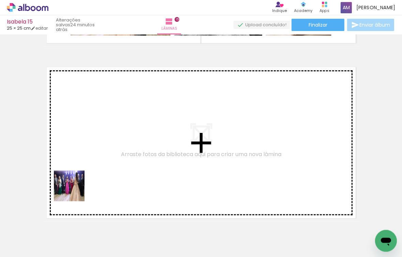
drag, startPoint x: 69, startPoint y: 233, endPoint x: 76, endPoint y: 171, distance: 62.7
click at [76, 171] on quentale-workspace at bounding box center [201, 128] width 402 height 257
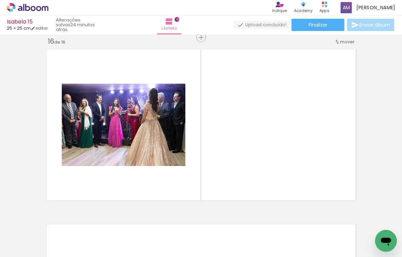
scroll to position [2628, 0]
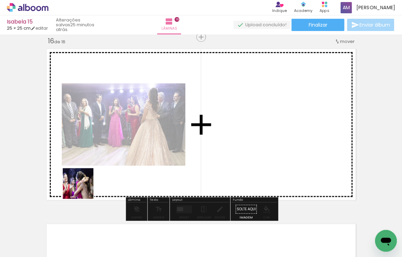
drag, startPoint x: 70, startPoint y: 236, endPoint x: 84, endPoint y: 187, distance: 50.8
click at [84, 187] on quentale-workspace at bounding box center [201, 128] width 402 height 257
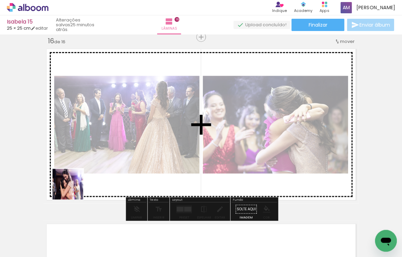
drag, startPoint x: 67, startPoint y: 232, endPoint x: 75, endPoint y: 180, distance: 52.3
click at [75, 180] on quentale-workspace at bounding box center [201, 128] width 402 height 257
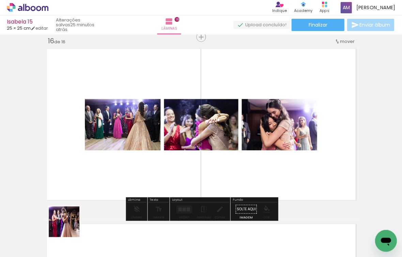
drag, startPoint x: 69, startPoint y: 229, endPoint x: 76, endPoint y: 178, distance: 51.9
click at [76, 178] on quentale-workspace at bounding box center [201, 128] width 402 height 257
